Goal: Information Seeking & Learning: Learn about a topic

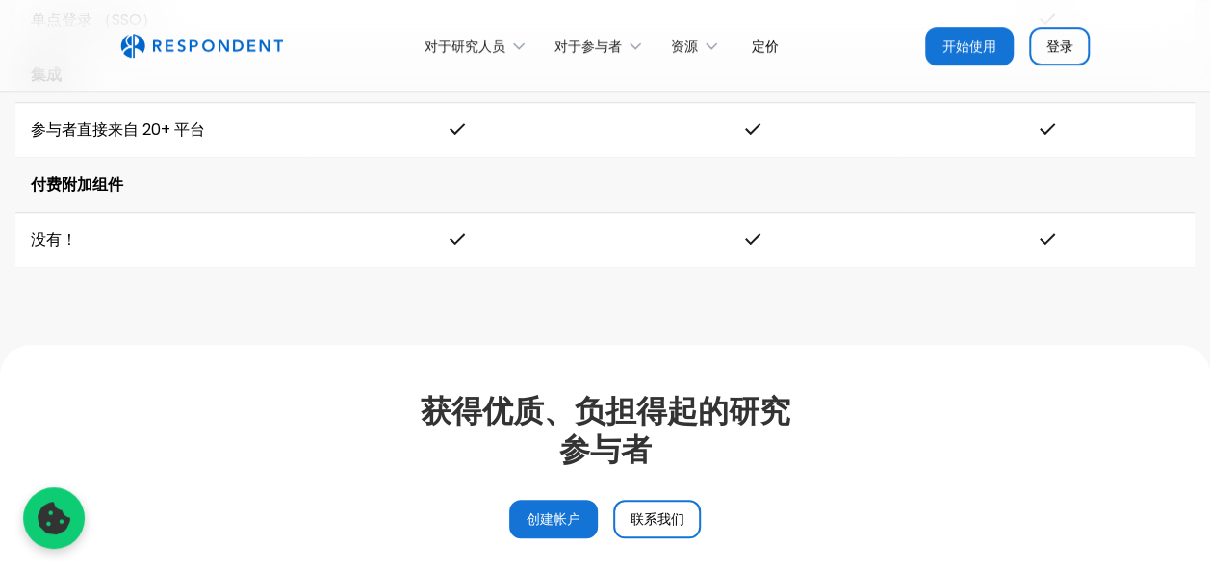
scroll to position [4716, 0]
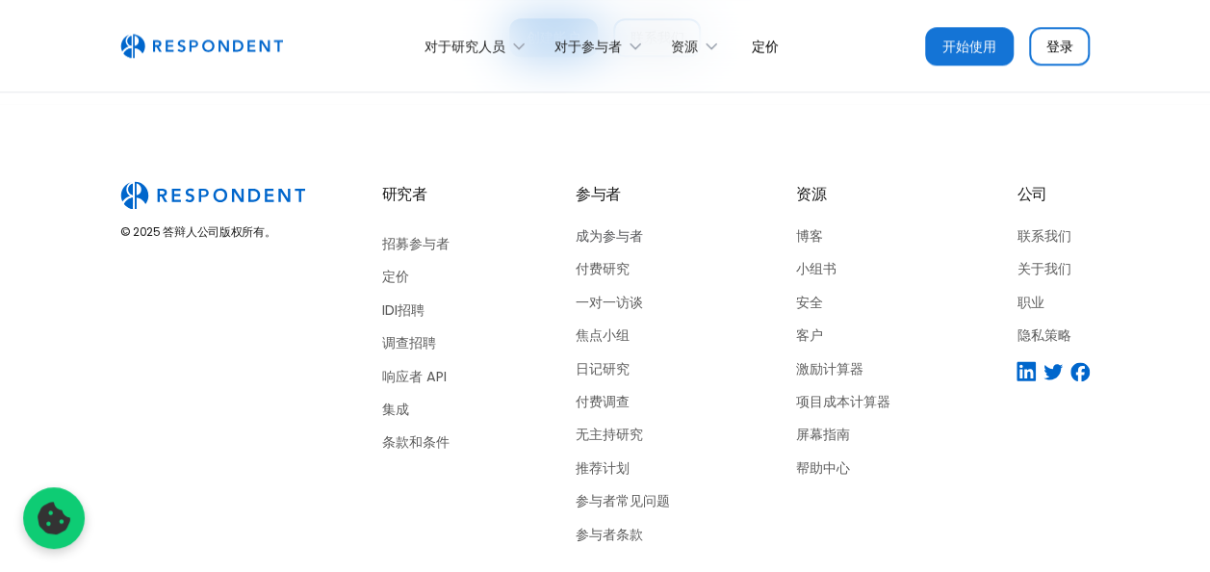
click at [599, 228] on link "成为参与者" at bounding box center [622, 235] width 94 height 25
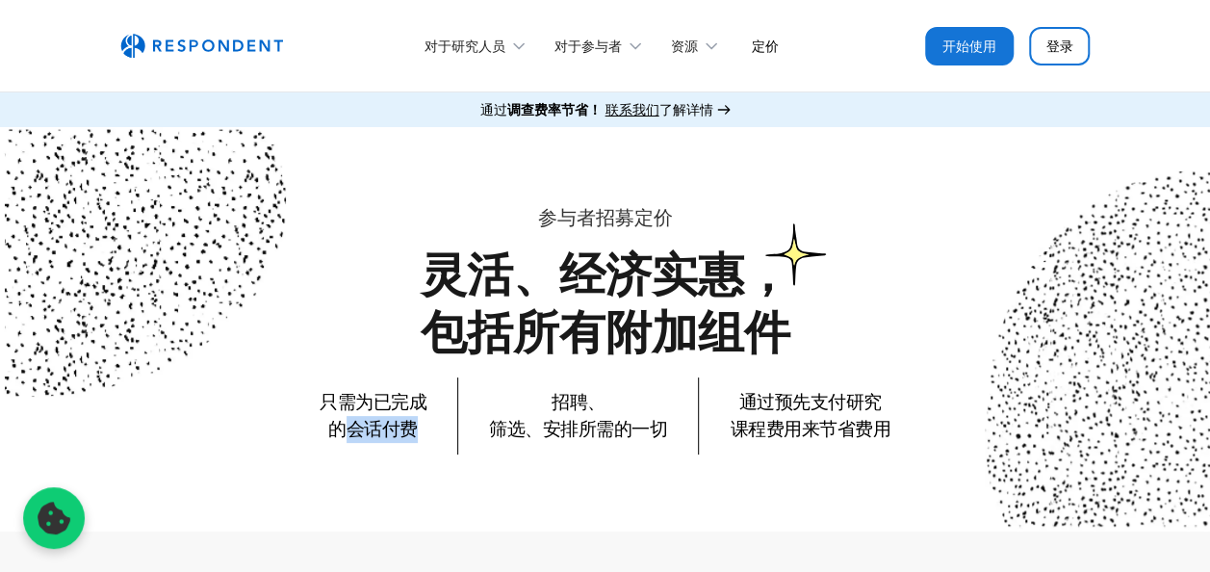
drag, startPoint x: 345, startPoint y: 433, endPoint x: 409, endPoint y: 431, distance: 63.5
click at [409, 431] on p "只需为已完成 的会话付费" at bounding box center [373, 416] width 107 height 54
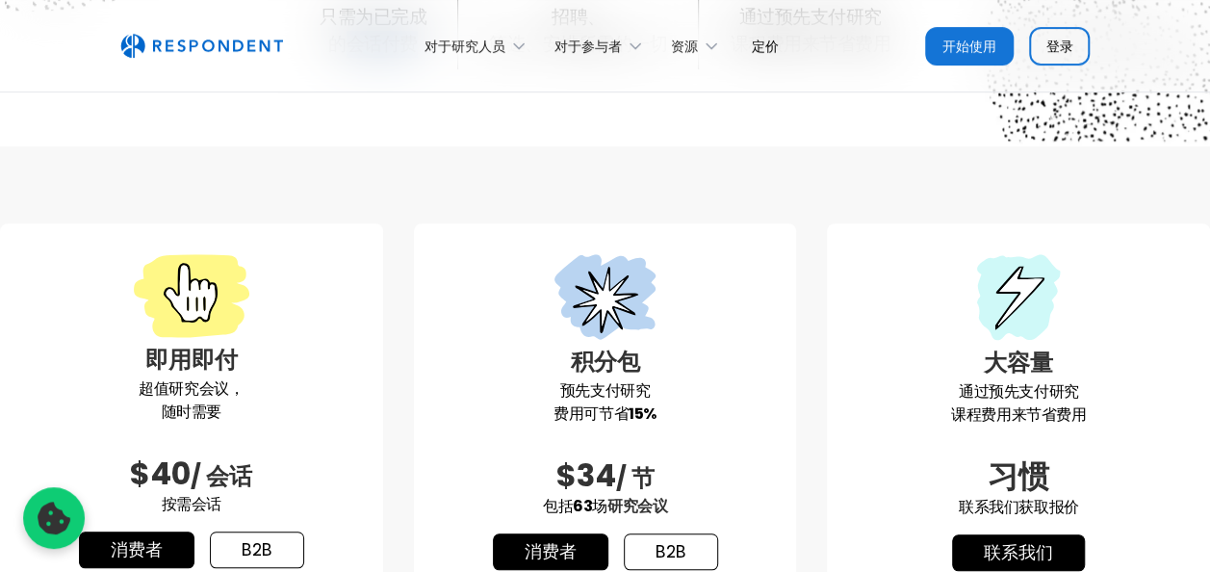
scroll to position [192, 0]
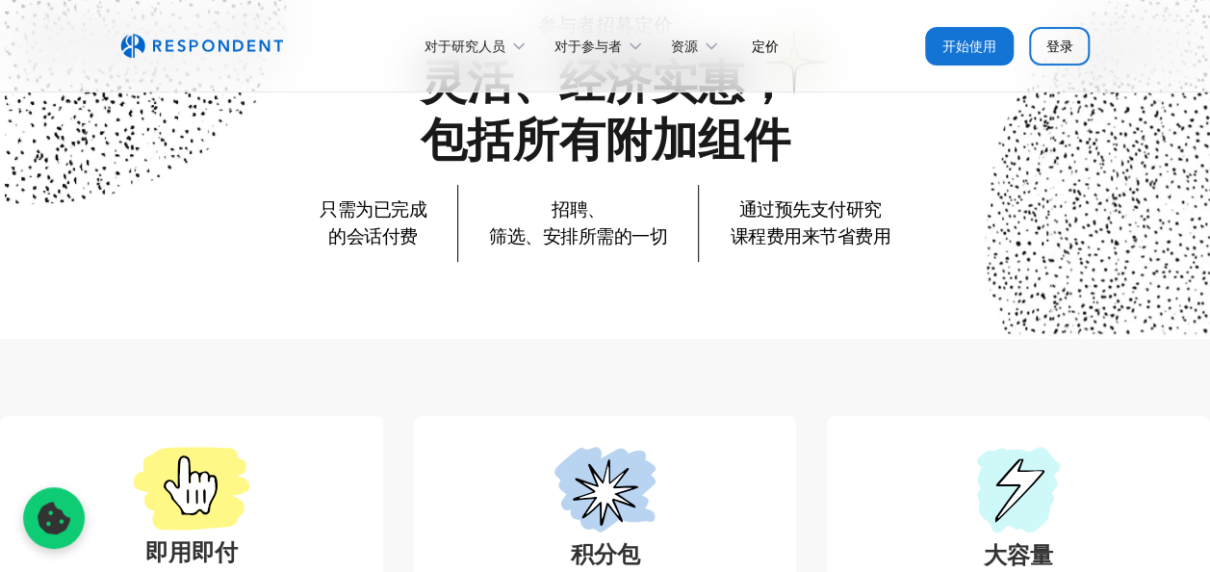
click at [626, 237] on p "招聘、 筛选、安排所需的一切" at bounding box center [578, 223] width 178 height 54
drag, startPoint x: 509, startPoint y: 237, endPoint x: 639, endPoint y: 240, distance: 130.0
click at [639, 240] on p "招聘、 筛选、安排所需的一切" at bounding box center [578, 223] width 178 height 54
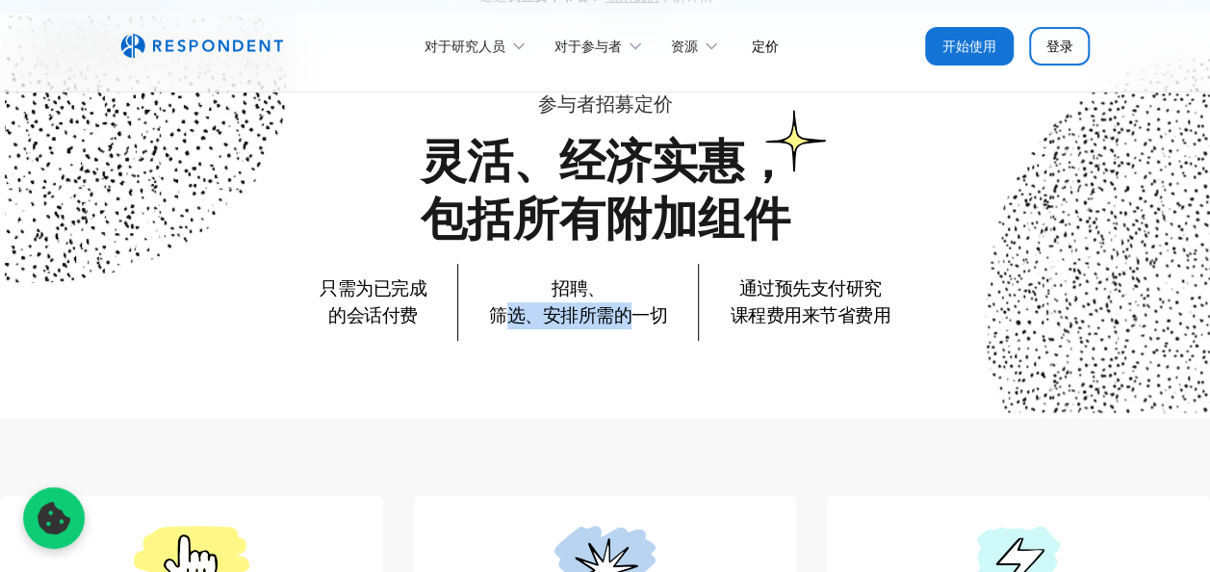
scroll to position [0, 0]
